Goal: Information Seeking & Learning: Learn about a topic

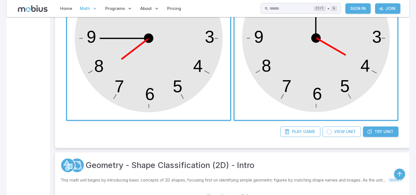
scroll to position [231, 0]
click at [378, 134] on link "Try Unit" at bounding box center [380, 131] width 35 height 10
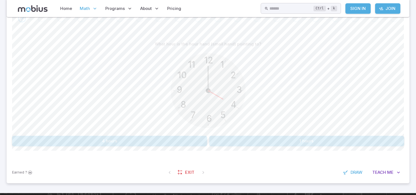
scroll to position [132, 0]
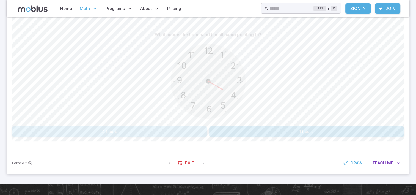
click at [172, 132] on button "4 hours" at bounding box center [109, 131] width 195 height 10
click at [348, 33] on div "What hour is the hour hand (small hand) just past?" at bounding box center [208, 34] width 392 height 10
click at [149, 131] on button "1 hours" at bounding box center [109, 131] width 195 height 10
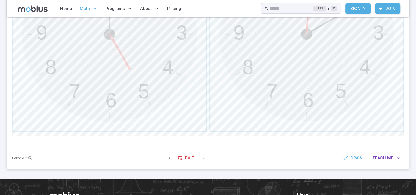
scroll to position [272, 0]
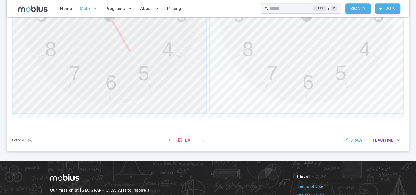
click at [140, 73] on span "button" at bounding box center [109, 16] width 193 height 193
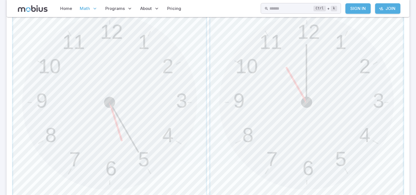
scroll to position [187, 0]
click at [349, 84] on span "button" at bounding box center [306, 100] width 193 height 193
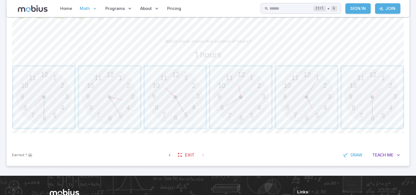
scroll to position [125, 0]
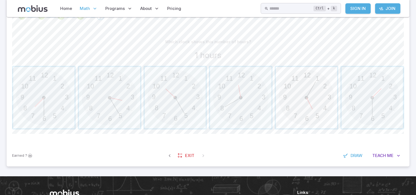
click at [318, 111] on span "button" at bounding box center [306, 97] width 61 height 61
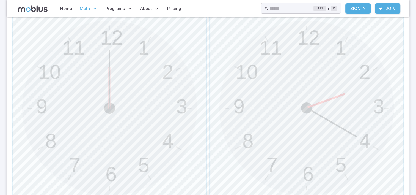
scroll to position [183, 0]
click at [134, 95] on span "button" at bounding box center [109, 105] width 193 height 193
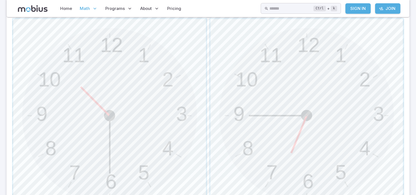
scroll to position [175, 0]
click at [107, 65] on span "button" at bounding box center [109, 112] width 193 height 193
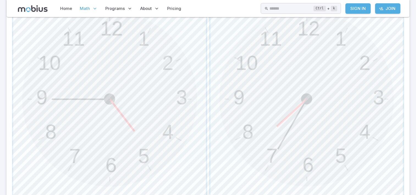
scroll to position [191, 0]
click at [161, 86] on span "button" at bounding box center [109, 97] width 193 height 193
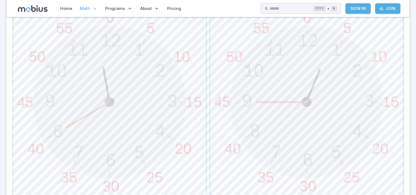
scroll to position [190, 0]
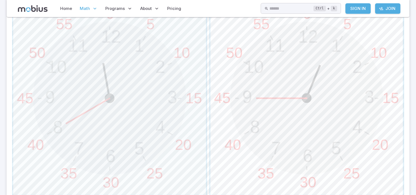
click at [378, 80] on span "button" at bounding box center [306, 98] width 193 height 193
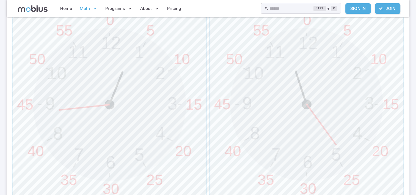
scroll to position [185, 0]
click at [117, 141] on span "button" at bounding box center [109, 103] width 193 height 193
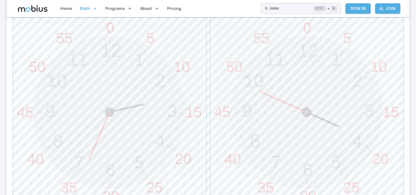
scroll to position [177, 0]
click at [321, 38] on span "button" at bounding box center [306, 111] width 193 height 193
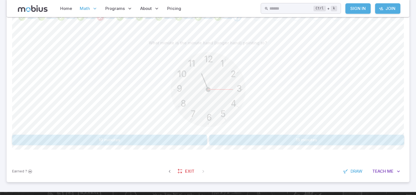
scroll to position [122, 0]
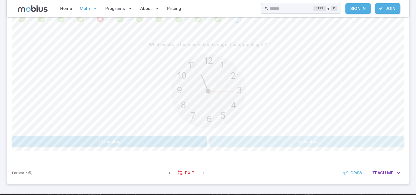
click at [261, 141] on button "15 minutes" at bounding box center [306, 141] width 195 height 10
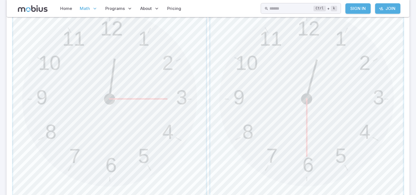
scroll to position [190, 0]
click at [356, 16] on div "Home Math Grade 1 Grade 2 Grade 3 Grade 4 Grade 5 Grade 6 Grade 7 Grade 8 Grade…" at bounding box center [208, 8] width 403 height 17
click at [273, 123] on span "button" at bounding box center [306, 98] width 193 height 193
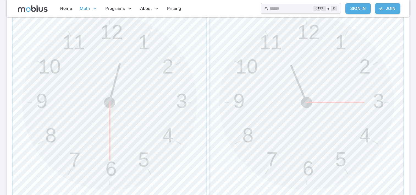
scroll to position [185, 0]
click at [266, 78] on span "button" at bounding box center [306, 103] width 193 height 193
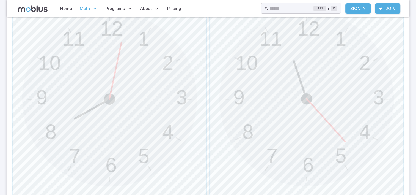
scroll to position [191, 0]
click at [283, 117] on span "button" at bounding box center [306, 97] width 193 height 193
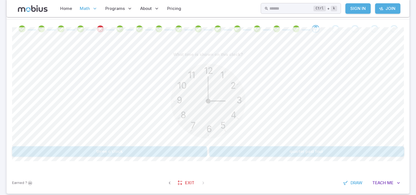
scroll to position [106, 0]
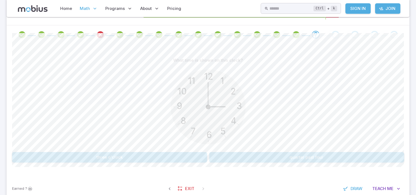
click at [93, 154] on button "three o'clock" at bounding box center [109, 157] width 195 height 10
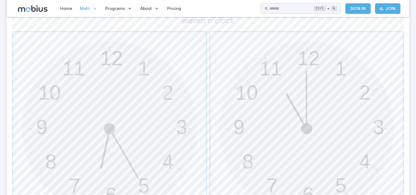
scroll to position [158, 0]
click at [266, 140] on span "button" at bounding box center [306, 130] width 193 height 193
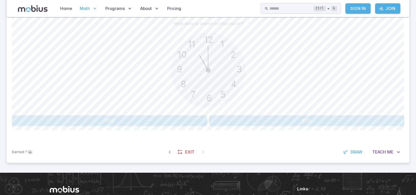
scroll to position [136, 0]
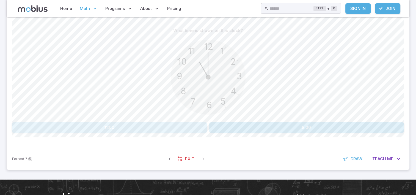
click at [150, 125] on button "11:00" at bounding box center [109, 127] width 195 height 10
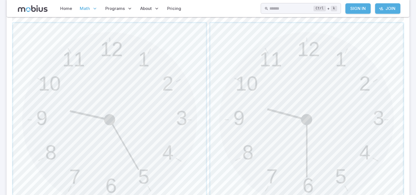
scroll to position [169, 0]
click at [265, 125] on span "button" at bounding box center [306, 119] width 193 height 193
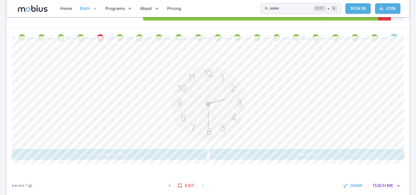
scroll to position [103, 0]
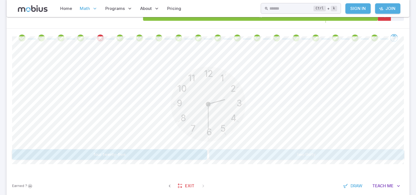
click at [224, 154] on button "two thirty" at bounding box center [306, 154] width 195 height 10
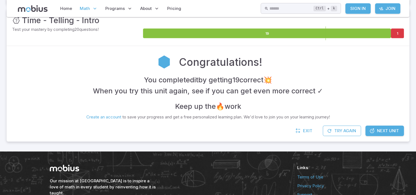
scroll to position [91, 0]
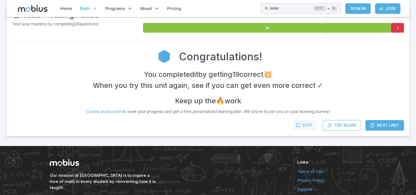
click at [310, 125] on span "Exit" at bounding box center [307, 125] width 9 height 6
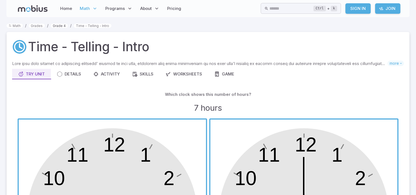
click at [57, 27] on link "Grade 4" at bounding box center [59, 26] width 17 height 4
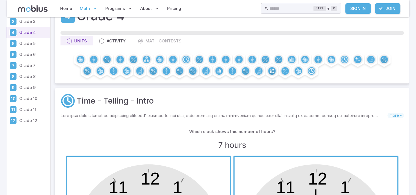
scroll to position [21, 0]
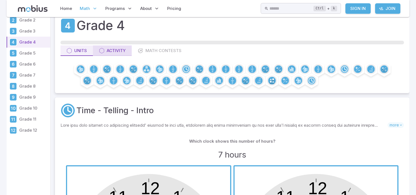
click at [120, 49] on div "Activity" at bounding box center [112, 51] width 27 height 6
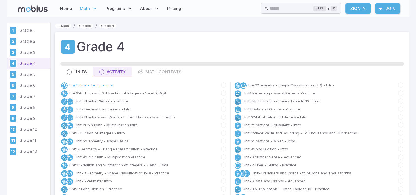
click at [106, 84] on link "Unit 1 : Time - Telling - Intro" at bounding box center [91, 84] width 44 height 5
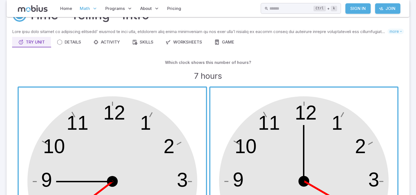
scroll to position [34, 0]
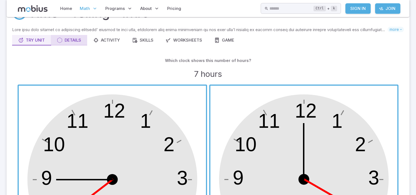
click at [76, 38] on div "Details" at bounding box center [69, 40] width 24 height 6
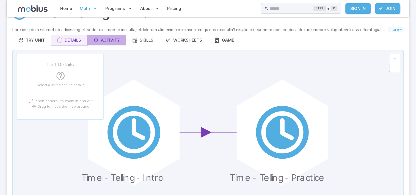
click at [103, 38] on div "Activity" at bounding box center [106, 40] width 27 height 6
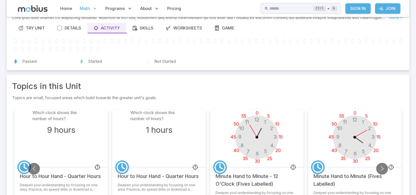
scroll to position [14, 0]
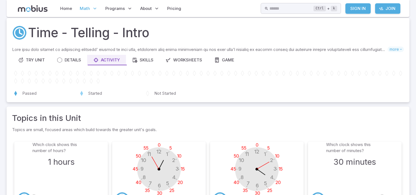
click at [145, 65] on div "Skills you will learn include: Hour hand vs Minute hand Hours, half hours, quar…" at bounding box center [208, 71] width 392 height 50
click at [148, 61] on div "Skills" at bounding box center [142, 60] width 21 height 6
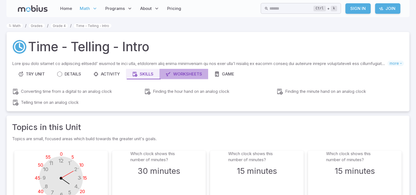
click at [194, 72] on div "Worksheets" at bounding box center [184, 74] width 37 height 6
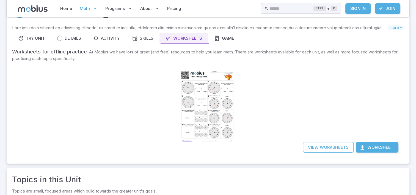
scroll to position [27, 0]
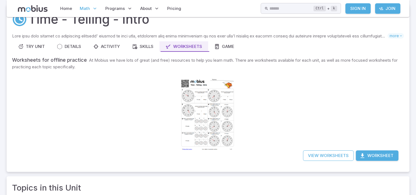
click at [221, 53] on div "Skills you will learn include: Hour hand vs Minute hand Hours, half hours, quar…" at bounding box center [208, 99] width 392 height 133
click at [222, 51] on button "Game" at bounding box center [224, 46] width 32 height 10
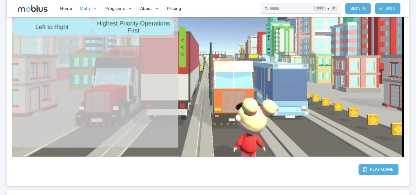
scroll to position [168, 0]
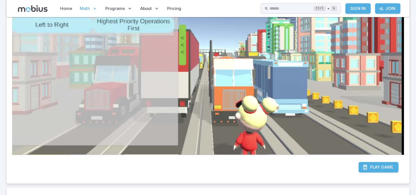
click at [383, 164] on span "Game" at bounding box center [387, 167] width 12 height 6
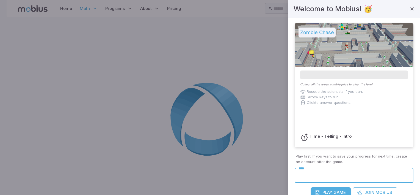
click at [325, 180] on input "****" at bounding box center [354, 175] width 119 height 15
type input "*****"
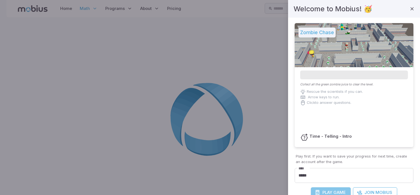
click at [325, 192] on span "Play" at bounding box center [328, 192] width 10 height 6
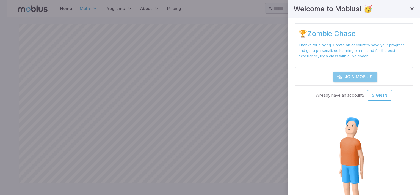
click at [357, 72] on link "Join Mobius" at bounding box center [355, 76] width 44 height 10
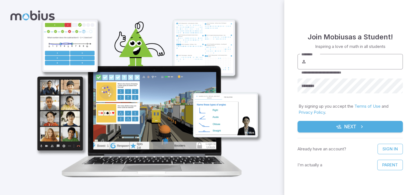
click at [323, 62] on input "********" at bounding box center [354, 61] width 95 height 15
type input "**********"
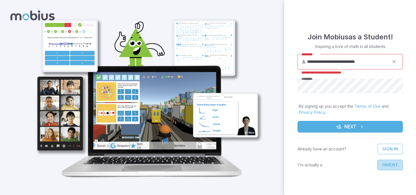
click at [394, 163] on button "Parent" at bounding box center [390, 164] width 26 height 10
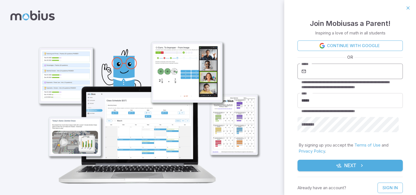
click at [327, 72] on input "*****" at bounding box center [354, 71] width 95 height 15
type input "**********"
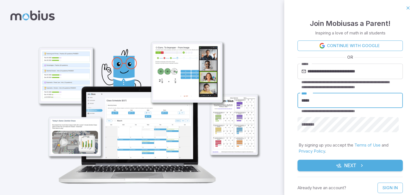
click at [336, 102] on input "*****" at bounding box center [350, 100] width 105 height 15
click at [293, 116] on div "**********" at bounding box center [350, 113] width 132 height 195
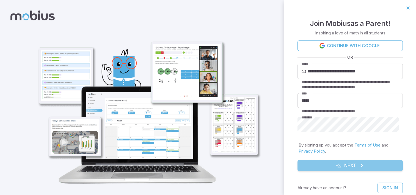
click at [359, 164] on icon "submit" at bounding box center [361, 165] width 5 height 5
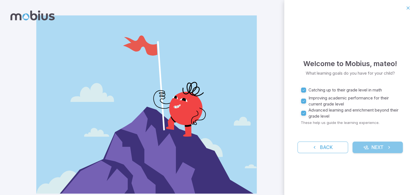
click at [366, 144] on icon "submit" at bounding box center [365, 146] width 5 height 5
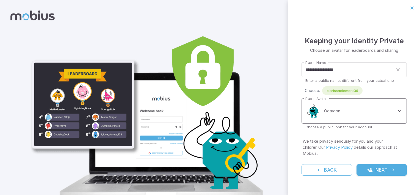
click at [340, 122] on body "**********" at bounding box center [210, 110] width 420 height 220
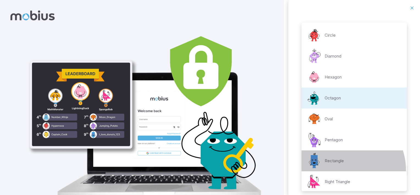
click at [341, 170] on li "Rectangle" at bounding box center [354, 160] width 105 height 21
type input "**********"
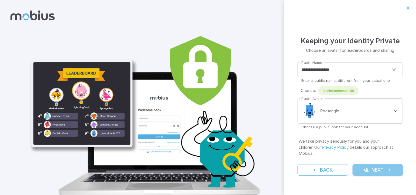
click at [365, 169] on icon "submit" at bounding box center [365, 169] width 5 height 5
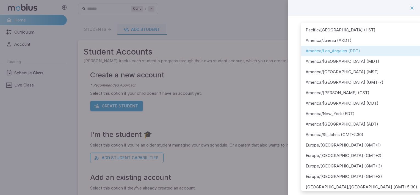
click at [393, 74] on body "**********" at bounding box center [210, 109] width 420 height 218
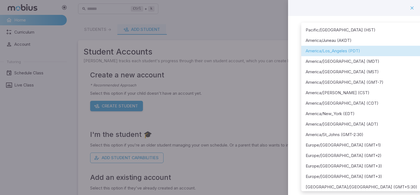
click at [373, 46] on li "America/Los_Angeles (PDT)" at bounding box center [362, 51] width 122 height 10
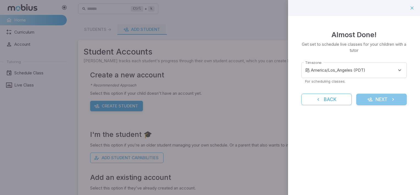
click at [372, 98] on icon "submit" at bounding box center [369, 99] width 5 height 5
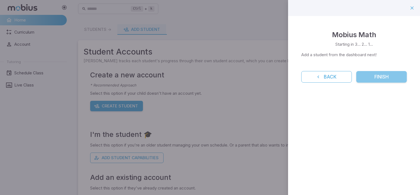
click at [381, 78] on button "Finish" at bounding box center [381, 77] width 51 height 12
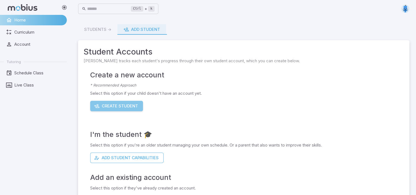
click at [128, 107] on button "Create Student" at bounding box center [116, 106] width 53 height 10
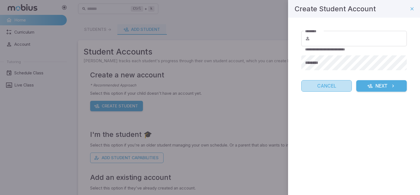
click at [312, 85] on button "Cancel" at bounding box center [326, 86] width 51 height 12
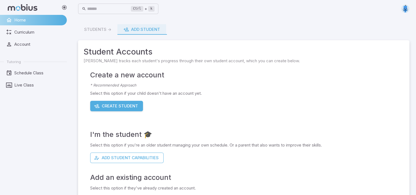
click at [279, 96] on p "Select this option if your child doesn't have an account yet." at bounding box center [247, 93] width 314 height 6
click at [142, 34] on span at bounding box center [141, 34] width 49 height 1
click at [144, 31] on div "Add Student" at bounding box center [141, 29] width 37 height 6
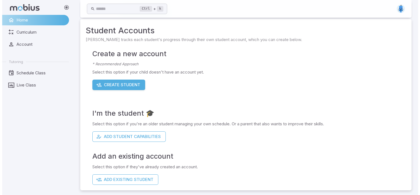
scroll to position [23, 0]
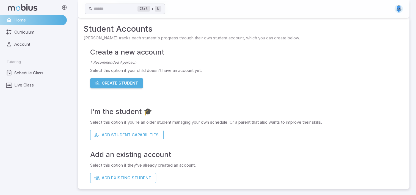
click at [127, 84] on button "Create Student" at bounding box center [116, 83] width 53 height 10
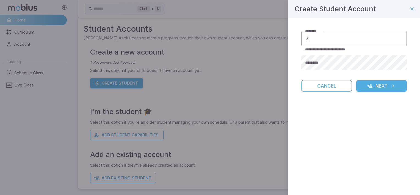
click at [346, 42] on input "********" at bounding box center [359, 38] width 96 height 15
type input "**********"
click at [409, 11] on icon "button" at bounding box center [411, 8] width 5 height 5
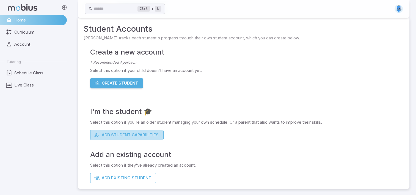
click at [142, 133] on button "Add Student Capabilities" at bounding box center [126, 135] width 73 height 10
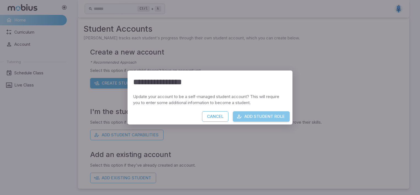
click at [257, 117] on button "Add Student Role" at bounding box center [261, 116] width 57 height 10
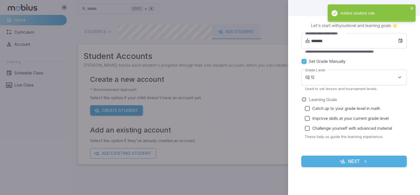
scroll to position [0, 0]
click at [332, 44] on input "*******" at bounding box center [354, 40] width 87 height 15
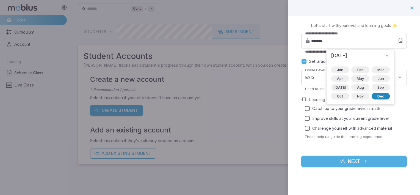
click at [374, 94] on span "Dec" at bounding box center [380, 95] width 13 height 5
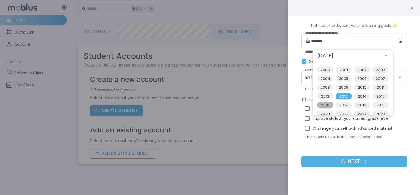
click at [327, 104] on span "2016" at bounding box center [325, 104] width 15 height 5
type input "*******"
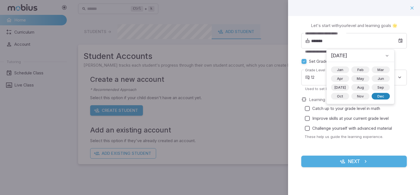
click at [374, 95] on span "Dec" at bounding box center [380, 95] width 13 height 5
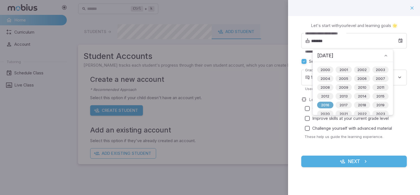
click at [321, 104] on span "2016" at bounding box center [325, 104] width 15 height 5
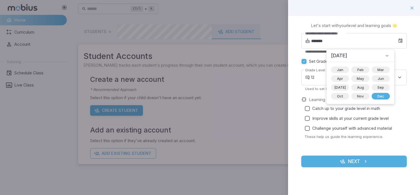
click at [399, 61] on label "Set Grade Manually" at bounding box center [350, 61] width 103 height 10
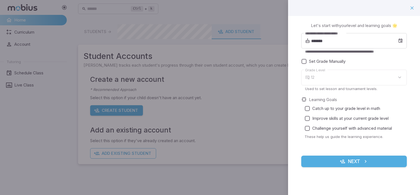
type input "*"
click at [364, 163] on icon "submit" at bounding box center [365, 160] width 5 height 5
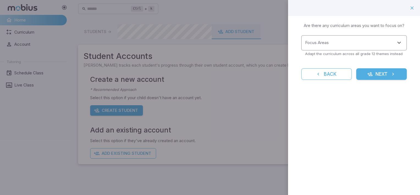
click at [380, 40] on input "Focus Areas" at bounding box center [350, 43] width 92 height 10
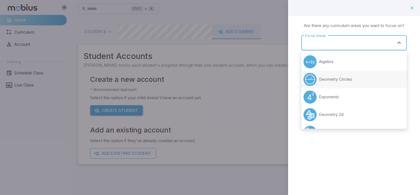
drag, startPoint x: 403, startPoint y: 71, endPoint x: 418, endPoint y: 76, distance: 16.4
click at [416, 76] on body "Home Curriculum Account Tutoring Schedule Class Live Class Ctrl + k ​ Students …" at bounding box center [210, 97] width 420 height 195
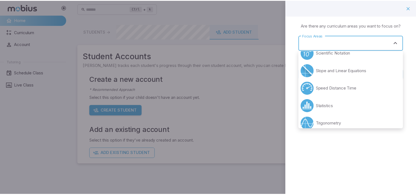
scroll to position [155, 0]
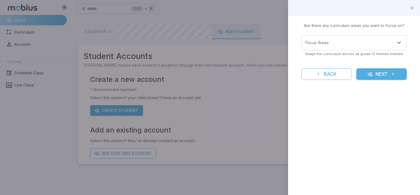
click at [387, 147] on div "Learning Focus 🔎 Are there any curriculum areas you want to focus on? Focus Are…" at bounding box center [354, 97] width 132 height 195
click at [392, 76] on icon "submit" at bounding box center [392, 73] width 5 height 5
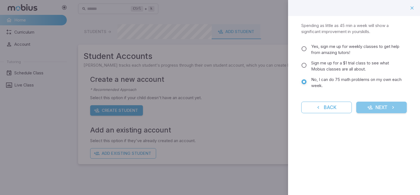
click at [376, 104] on button "Next" at bounding box center [381, 107] width 51 height 12
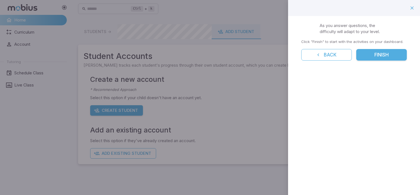
click at [366, 56] on button "Finish" at bounding box center [381, 55] width 51 height 12
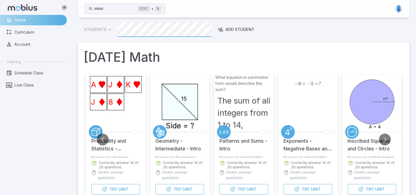
scroll to position [0, 0]
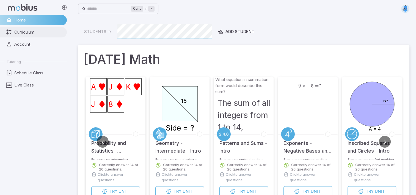
click at [31, 33] on span "Curriculum" at bounding box center [38, 32] width 49 height 6
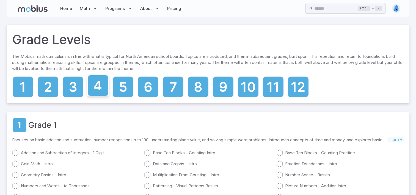
click at [101, 85] on icon at bounding box center [98, 85] width 21 height 21
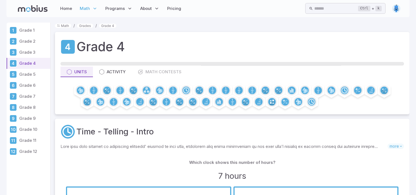
click at [408, 49] on div "Grade 4 Units Activity Math Contests" at bounding box center [232, 73] width 354 height 82
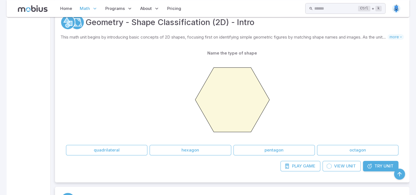
scroll to position [374, 0]
click at [376, 167] on span "Try" at bounding box center [379, 165] width 8 height 6
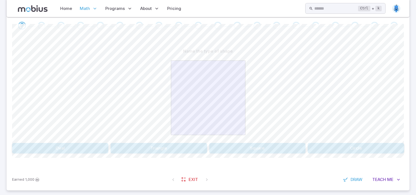
scroll to position [120, 0]
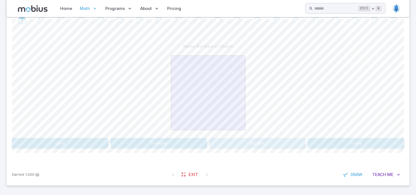
click at [254, 141] on button "Square" at bounding box center [257, 143] width 96 height 10
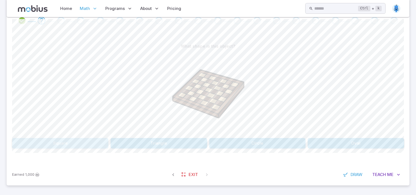
click at [97, 139] on button "Square" at bounding box center [60, 143] width 96 height 10
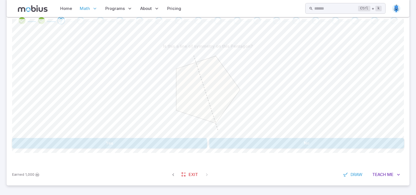
click at [181, 108] on icon at bounding box center [208, 89] width 64 height 67
click at [284, 139] on button "No" at bounding box center [306, 143] width 195 height 10
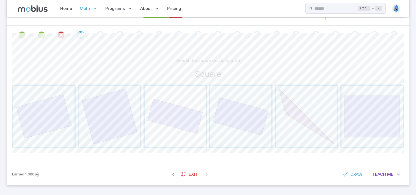
scroll to position [106, 0]
click at [165, 144] on span "button" at bounding box center [175, 116] width 61 height 61
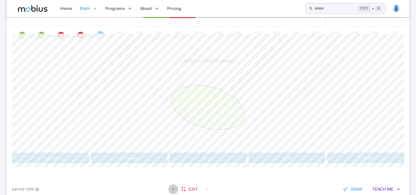
click at [173, 190] on icon "button" at bounding box center [172, 188] width 5 height 5
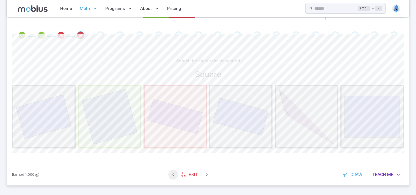
click at [173, 174] on icon "button" at bounding box center [172, 174] width 5 height 5
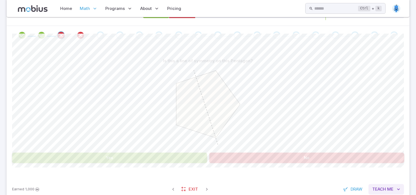
click at [380, 186] on span "Teach" at bounding box center [379, 189] width 14 height 6
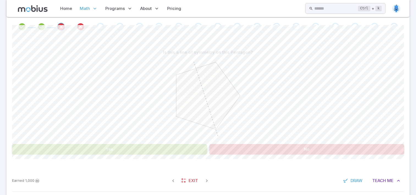
scroll to position [117, 0]
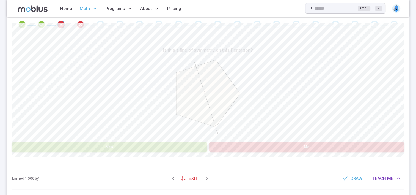
click at [247, 147] on button "No" at bounding box center [306, 147] width 195 height 10
click at [207, 177] on icon "button" at bounding box center [206, 177] width 5 height 5
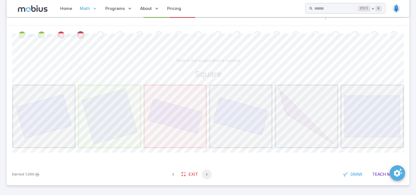
scroll to position [106, 0]
click at [104, 100] on span "button" at bounding box center [109, 116] width 61 height 61
click at [205, 175] on icon "button" at bounding box center [206, 174] width 5 height 5
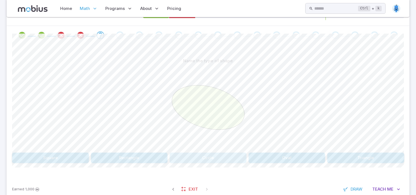
click at [196, 156] on button "Circle" at bounding box center [208, 157] width 77 height 10
click at [185, 159] on button "Circle" at bounding box center [208, 157] width 77 height 10
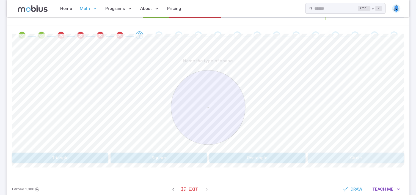
click at [354, 162] on button "Circle" at bounding box center [356, 157] width 96 height 10
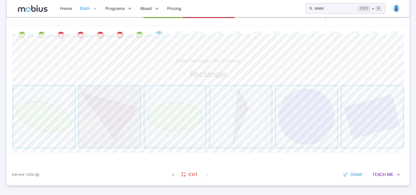
click at [120, 130] on span "button" at bounding box center [109, 116] width 61 height 61
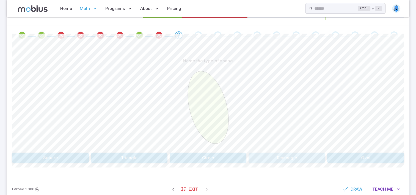
click at [295, 161] on button "Rectangle" at bounding box center [287, 157] width 77 height 10
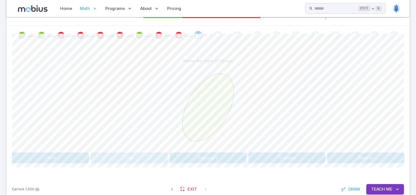
click at [130, 158] on button "Oval" at bounding box center [129, 157] width 77 height 10
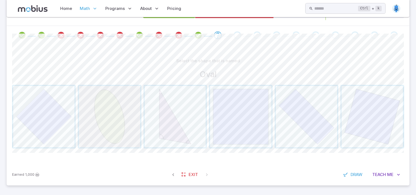
click at [109, 134] on span "button" at bounding box center [109, 116] width 61 height 61
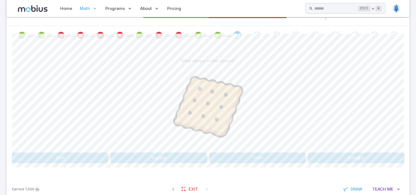
drag, startPoint x: 164, startPoint y: 154, endPoint x: 130, endPoint y: 137, distance: 38.2
click at [130, 137] on div at bounding box center [208, 108] width 392 height 84
click at [158, 155] on button "Square" at bounding box center [159, 157] width 96 height 10
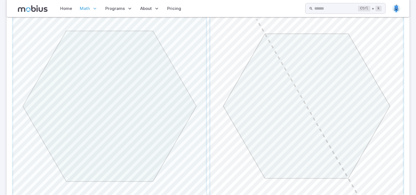
scroll to position [249, 0]
click at [300, 121] on span "button" at bounding box center [306, 106] width 193 height 193
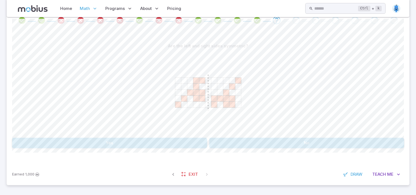
scroll to position [120, 0]
click at [274, 141] on button "No" at bounding box center [306, 143] width 195 height 10
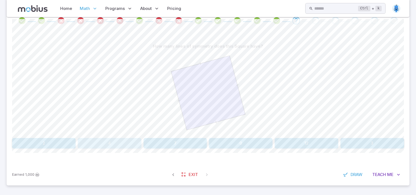
click at [109, 139] on button "4" at bounding box center [110, 143] width 64 height 10
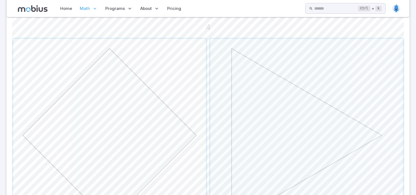
scroll to position [153, 0]
click at [162, 170] on span "button" at bounding box center [109, 134] width 193 height 193
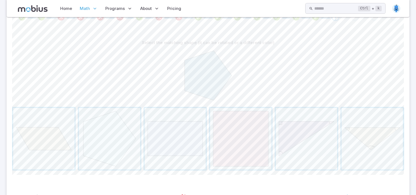
scroll to position [135, 0]
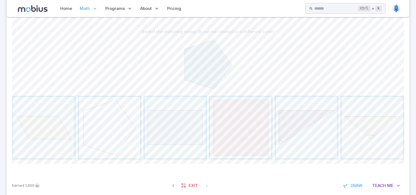
click at [93, 137] on span "button" at bounding box center [109, 127] width 61 height 61
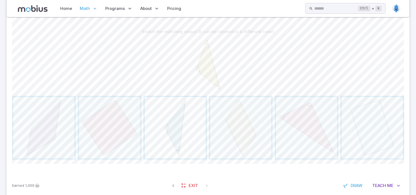
click at [192, 121] on span "button" at bounding box center [175, 127] width 61 height 61
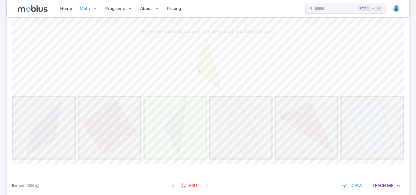
scroll to position [120, 0]
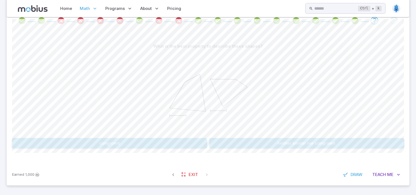
click at [261, 146] on button "neither similar nor congruent" at bounding box center [306, 143] width 195 height 10
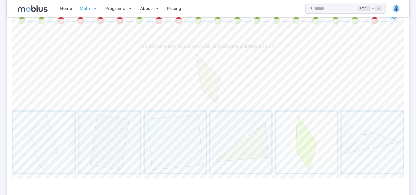
click at [312, 147] on span "button" at bounding box center [306, 141] width 61 height 61
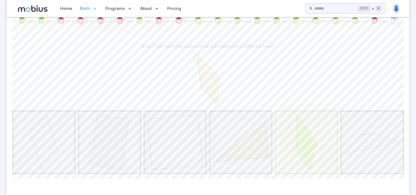
scroll to position [46, 0]
